Goal: Task Accomplishment & Management: Manage account settings

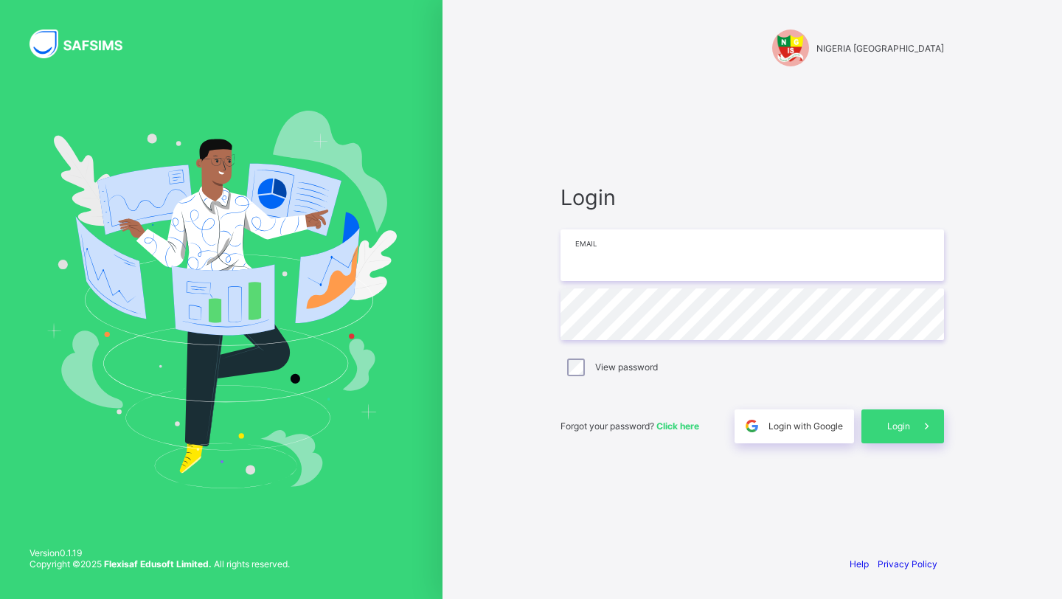
click at [609, 258] on input "email" at bounding box center [753, 255] width 384 height 52
type input "**********"
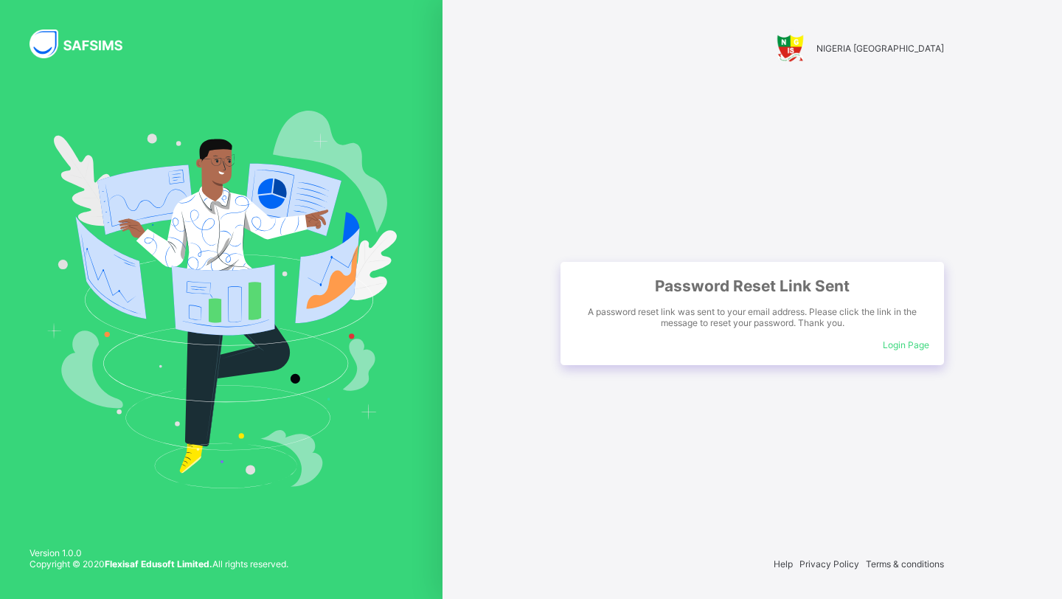
click at [901, 346] on span "Login Page" at bounding box center [906, 344] width 46 height 11
